Goal: Navigation & Orientation: Find specific page/section

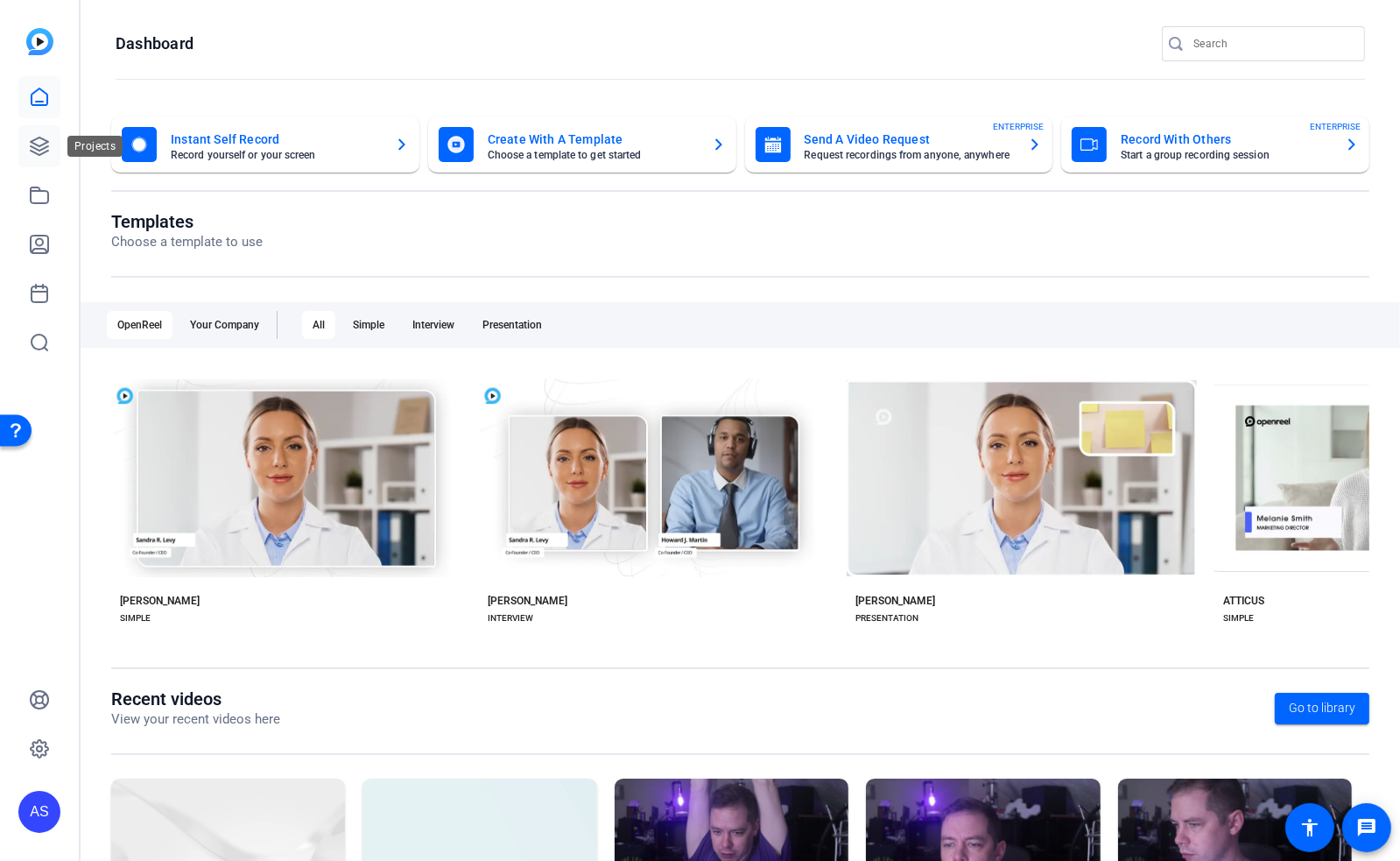
click at [40, 153] on icon at bounding box center [39, 146] width 21 height 21
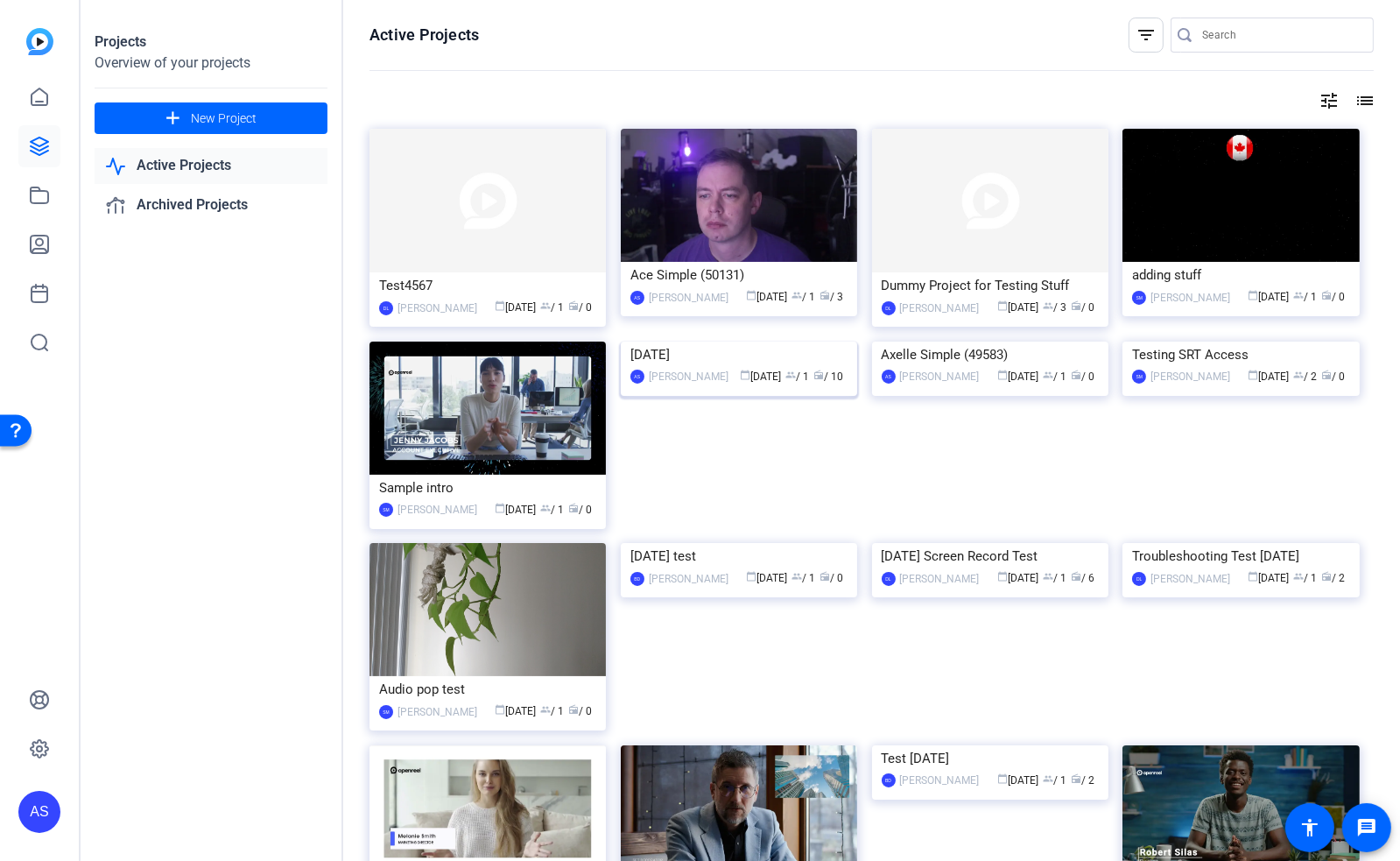
click at [711, 341] on img at bounding box center [739, 341] width 236 height 0
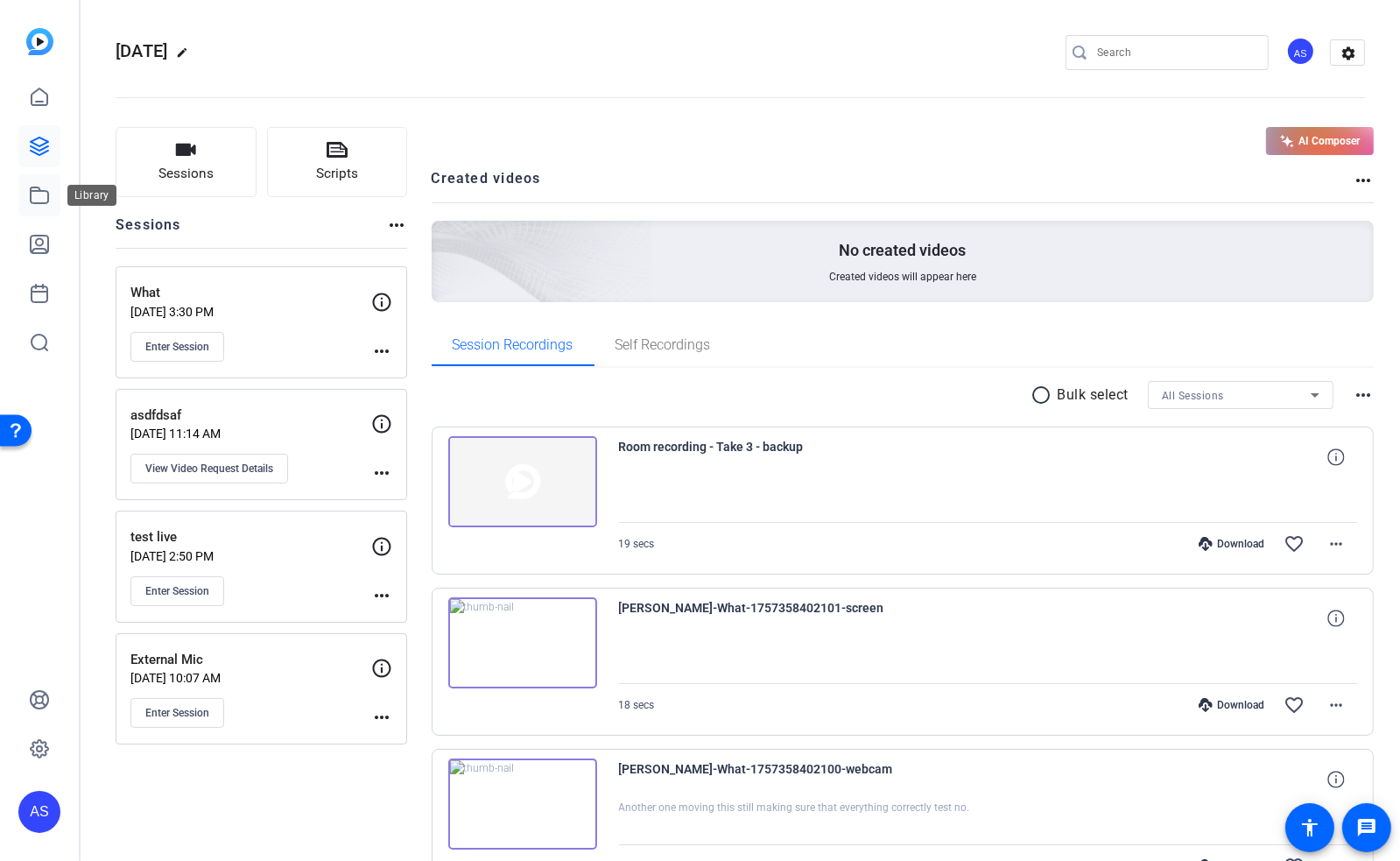
click at [34, 200] on icon at bounding box center [39, 195] width 21 height 21
